Goal: Information Seeking & Learning: Learn about a topic

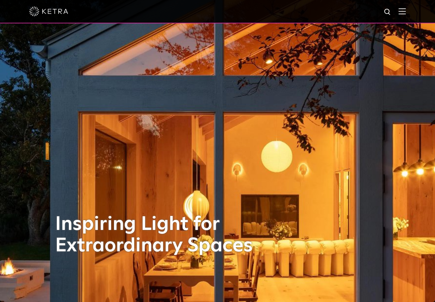
click at [402, 11] on img at bounding box center [402, 11] width 7 height 6
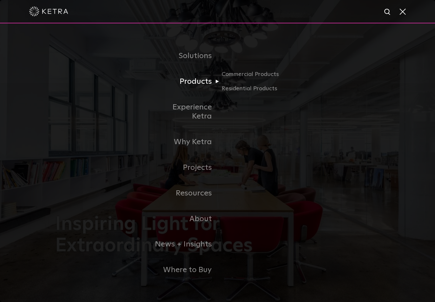
click at [198, 91] on link "Products" at bounding box center [184, 82] width 67 height 26
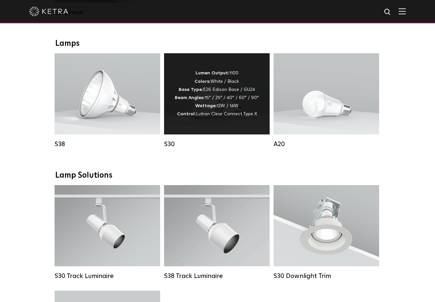
scroll to position [460, 0]
click at [208, 123] on div "Lumen Output: 1100 Colors: White / Black Base Type: E26 Edison Base / GU24 Beam…" at bounding box center [217, 93] width 106 height 81
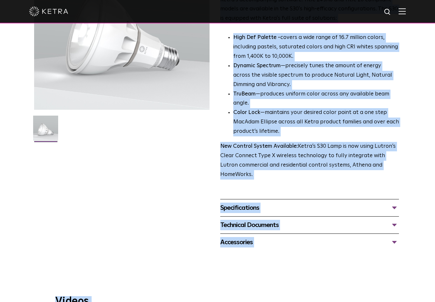
scroll to position [131, 0]
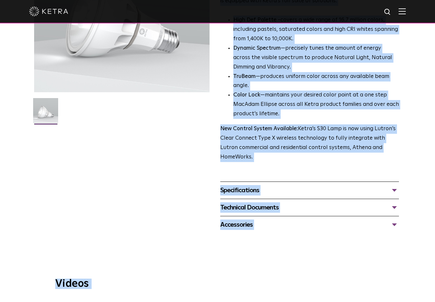
drag, startPoint x: 223, startPoint y: 51, endPoint x: 304, endPoint y: 218, distance: 185.2
click at [304, 218] on span "S30 Lamp Availability: Commercial & Residential Ketra’s S30 lamp is an all-enco…" at bounding box center [309, 75] width 179 height 317
click at [310, 202] on div "Technical Documents" at bounding box center [309, 207] width 179 height 10
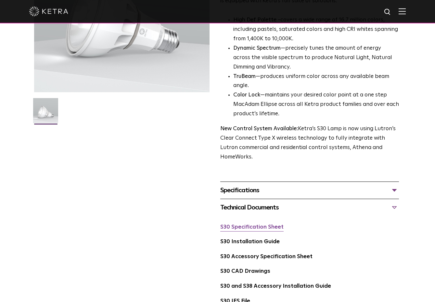
click at [259, 225] on link "S30 Specification Sheet" at bounding box center [251, 228] width 63 height 6
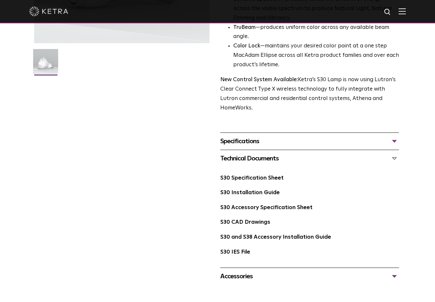
scroll to position [166, 0]
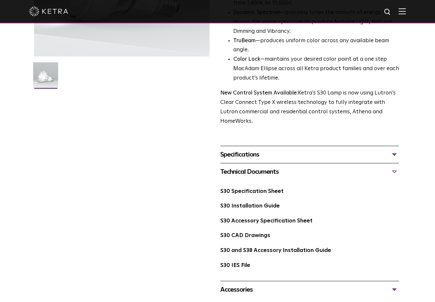
click at [235, 187] on div "S30 Specification Sheet" at bounding box center [309, 194] width 179 height 15
click at [239, 189] on link "S30 Specification Sheet" at bounding box center [251, 192] width 63 height 6
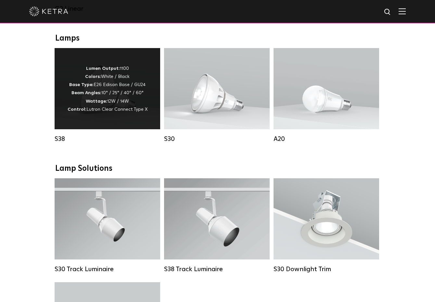
click at [117, 96] on p "Lumen Output: 1100 Colors: White / Black Base Type: E26 Edison Base / GU24 Beam…" at bounding box center [108, 89] width 80 height 49
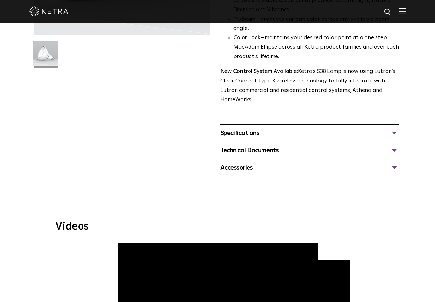
scroll to position [202, 0]
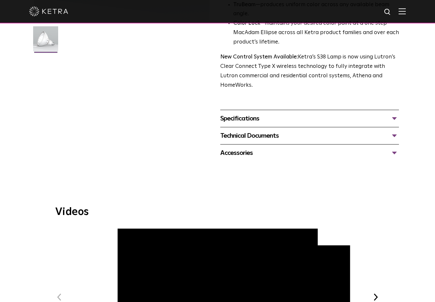
click at [258, 113] on div "Specifications" at bounding box center [309, 118] width 179 height 10
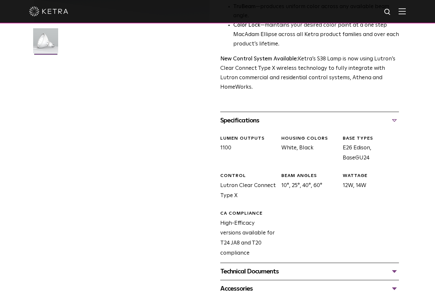
scroll to position [201, 0]
click at [259, 267] on div "Technical Documents" at bounding box center [309, 272] width 179 height 10
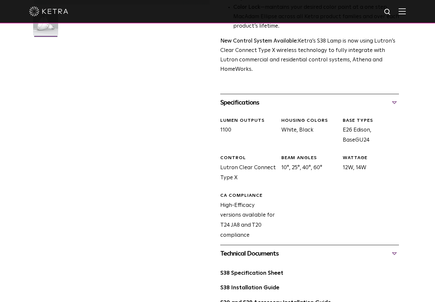
scroll to position [232, 0]
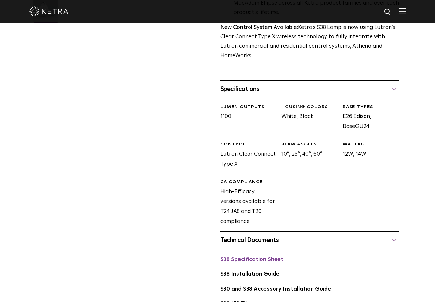
click at [257, 257] on link "S38 Specification Sheet" at bounding box center [251, 260] width 63 height 6
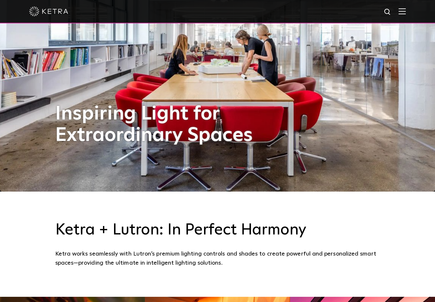
scroll to position [109, 0]
